Goal: Task Accomplishment & Management: Complete application form

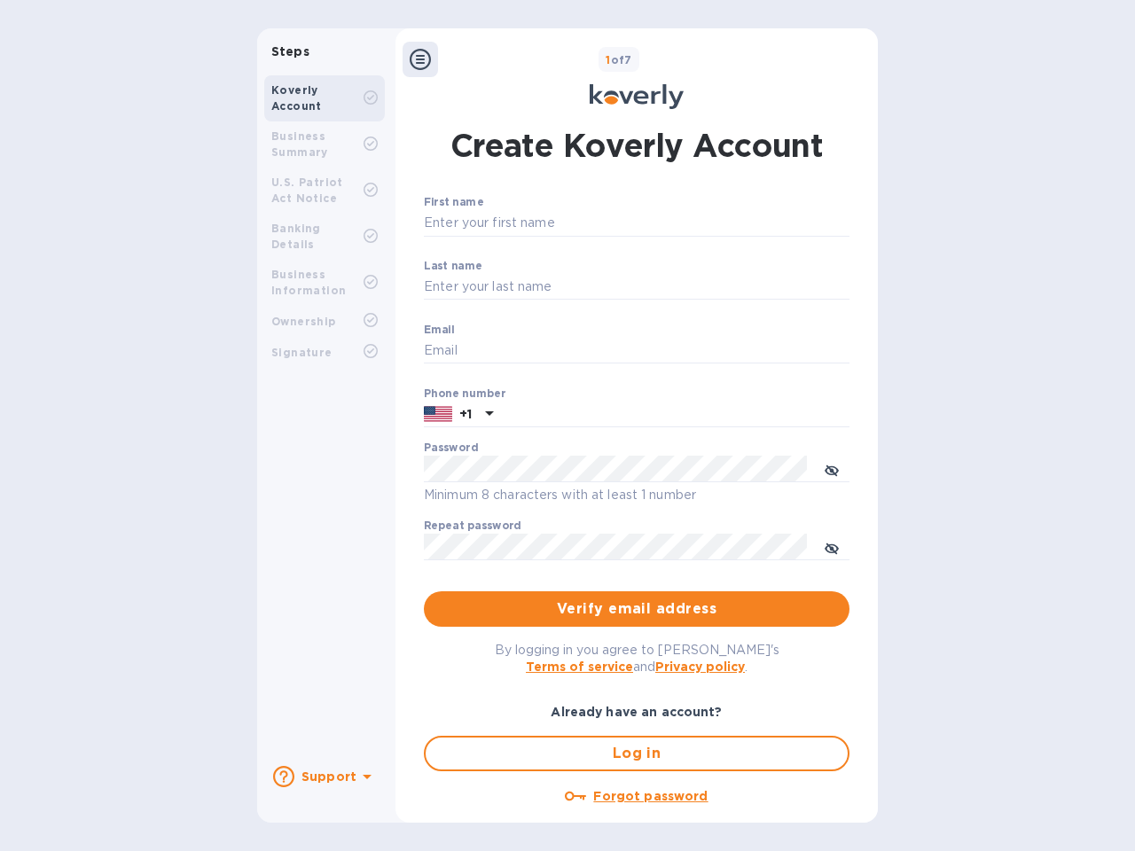
click at [324, 777] on b "Support" at bounding box center [328, 776] width 55 height 14
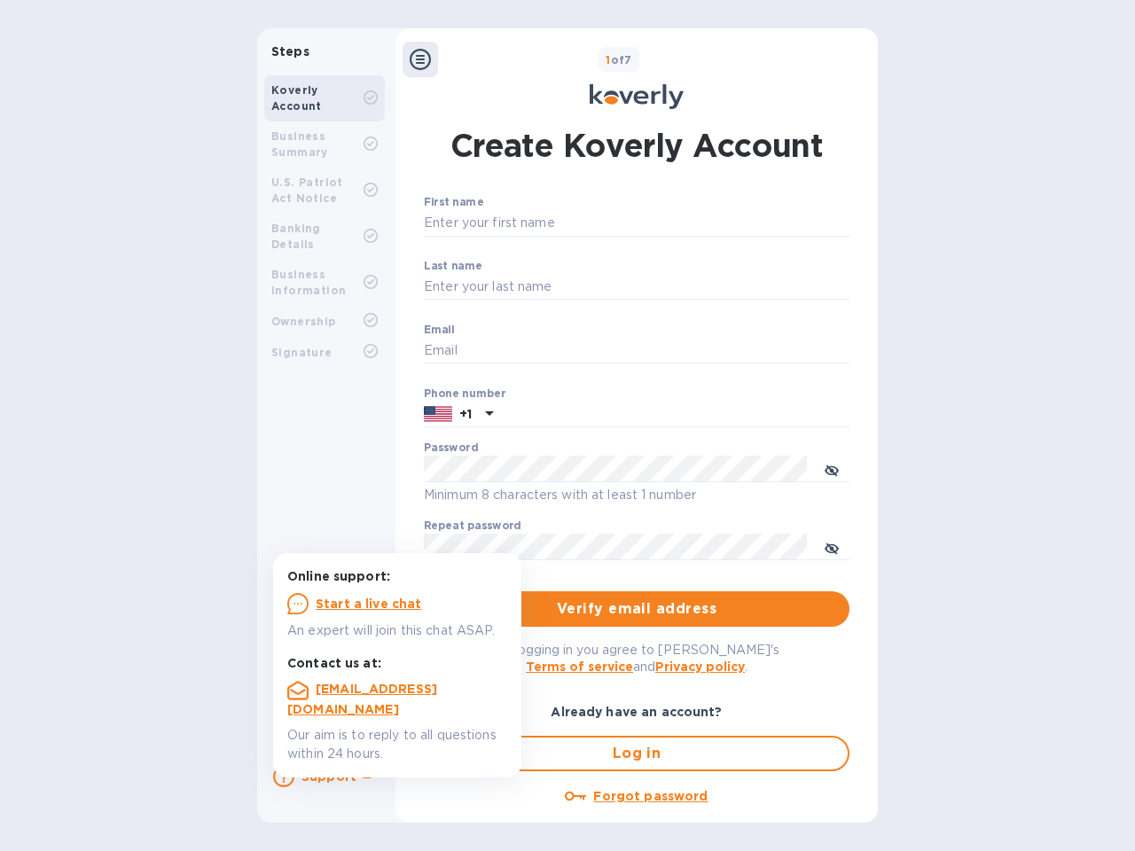
click at [284, 777] on icon at bounding box center [283, 776] width 21 height 21
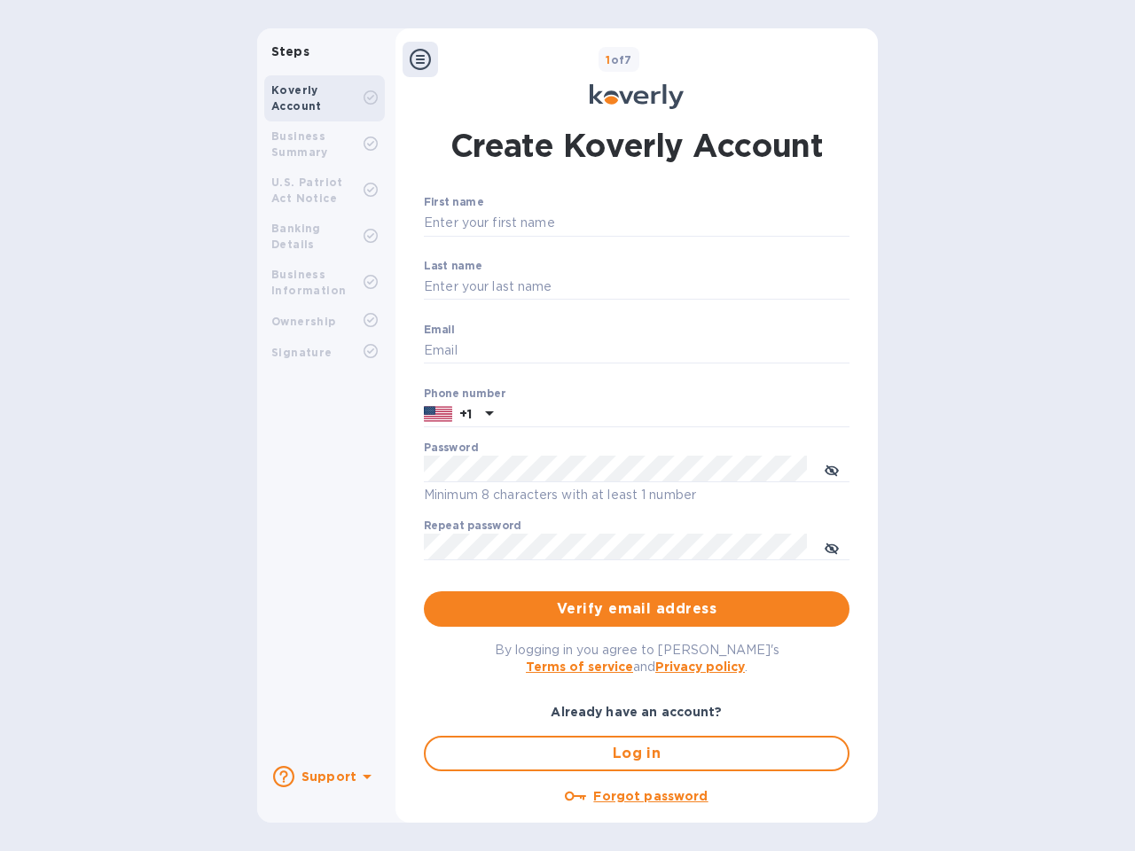
click at [364, 778] on icon at bounding box center [367, 777] width 9 height 4
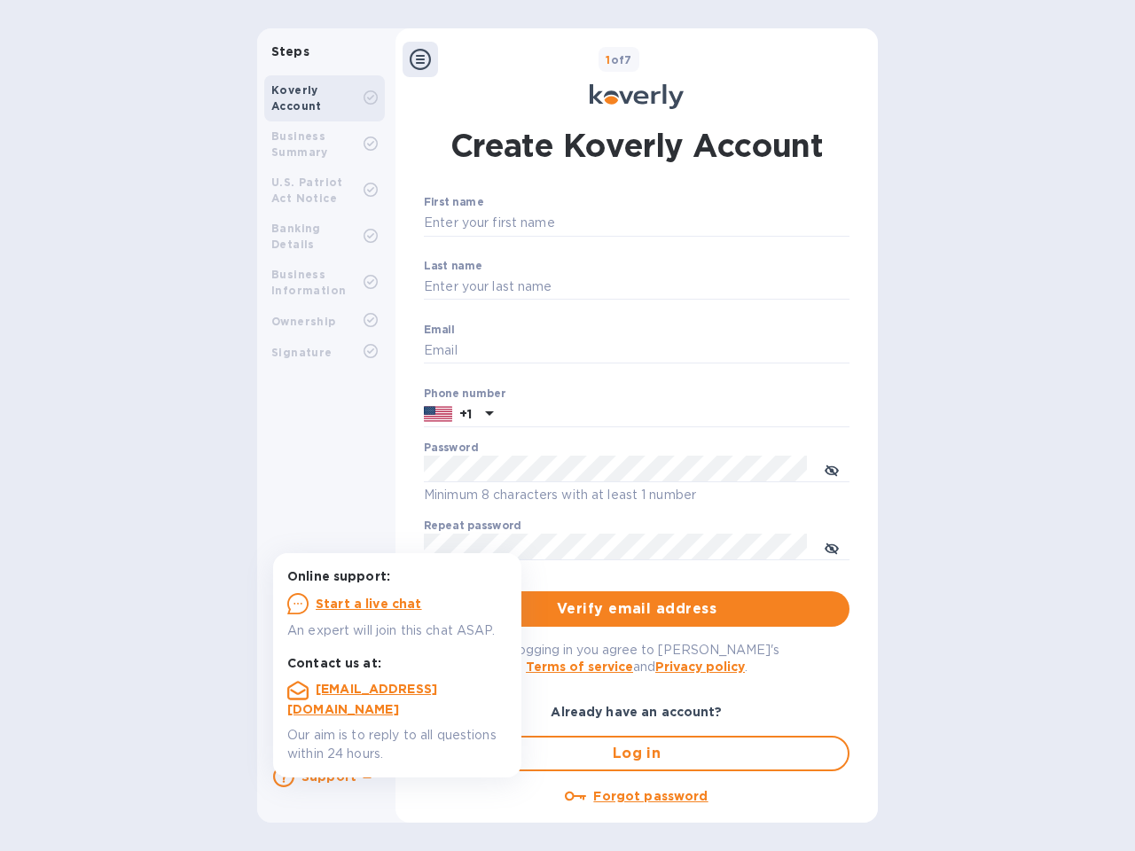
click at [420, 59] on icon at bounding box center [420, 59] width 21 height 21
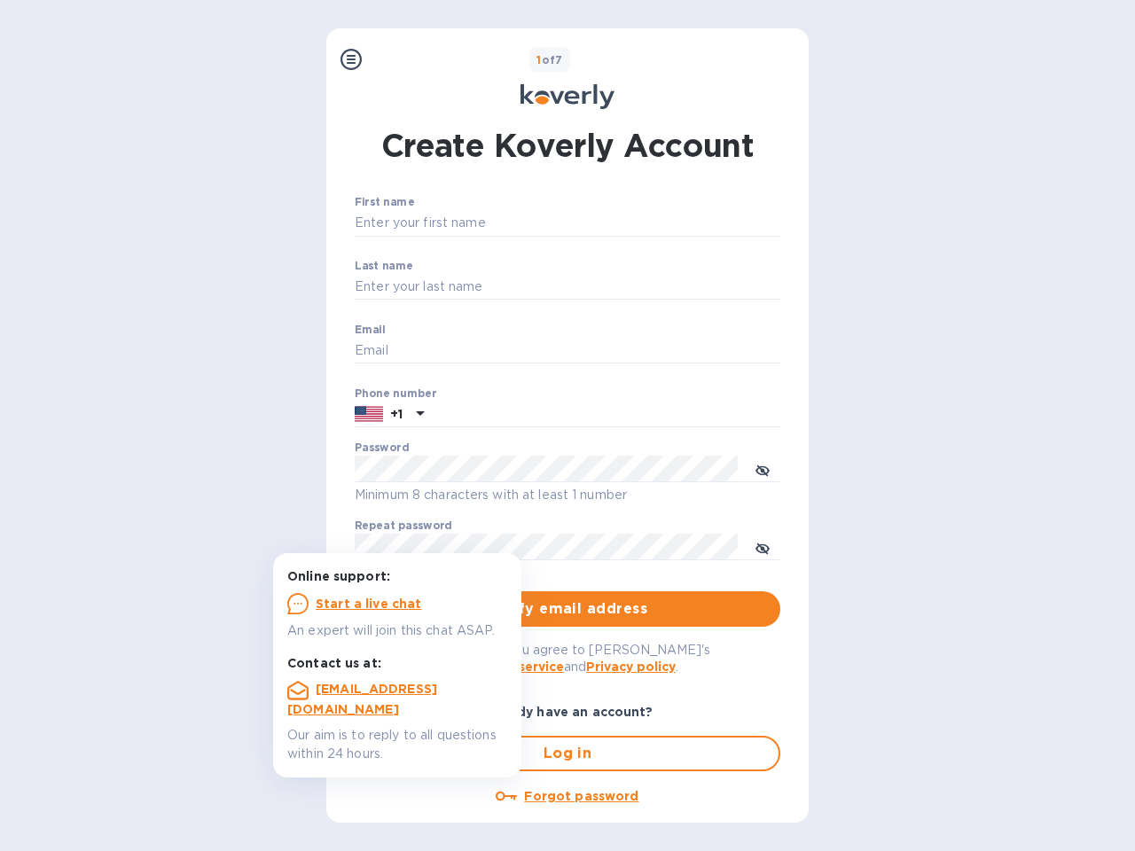
click at [633, 223] on input "First name" at bounding box center [567, 223] width 425 height 27
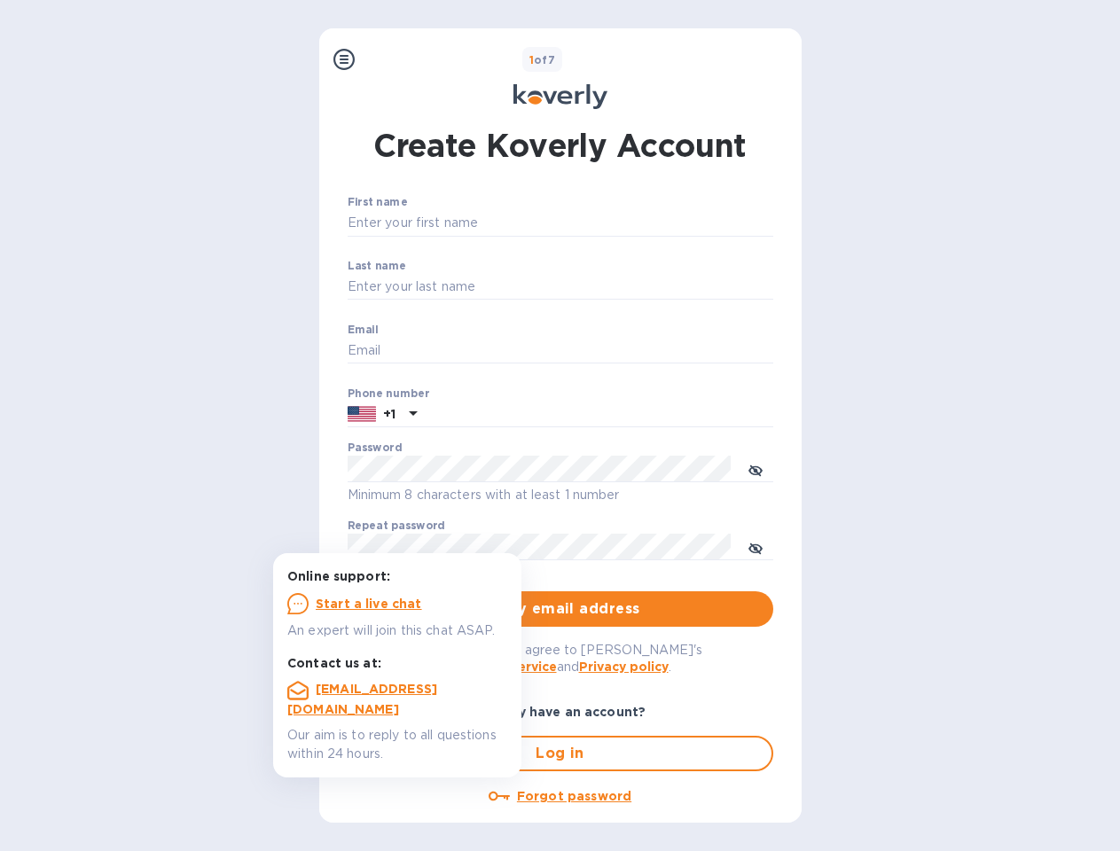
click at [633, 287] on input "Last name" at bounding box center [559, 287] width 425 height 27
click at [633, 351] on input "Email" at bounding box center [559, 351] width 425 height 27
click at [633, 415] on input "text" at bounding box center [598, 415] width 349 height 27
click at [458, 415] on input "text" at bounding box center [598, 415] width 349 height 27
click at [487, 415] on input "text" at bounding box center [598, 415] width 349 height 27
